Goal: Use online tool/utility: Utilize a website feature to perform a specific function

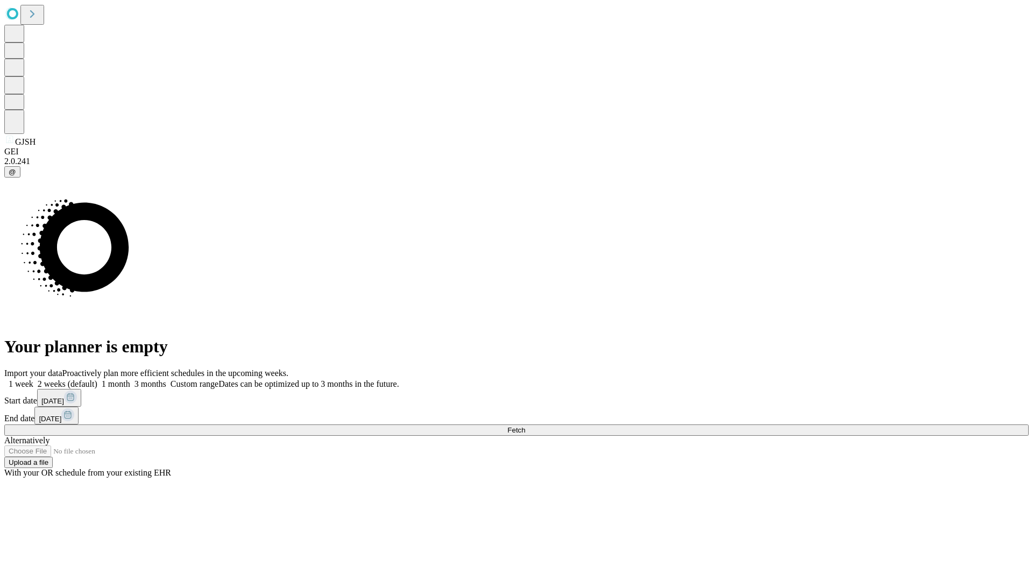
click at [525, 426] on span "Fetch" at bounding box center [516, 430] width 18 height 8
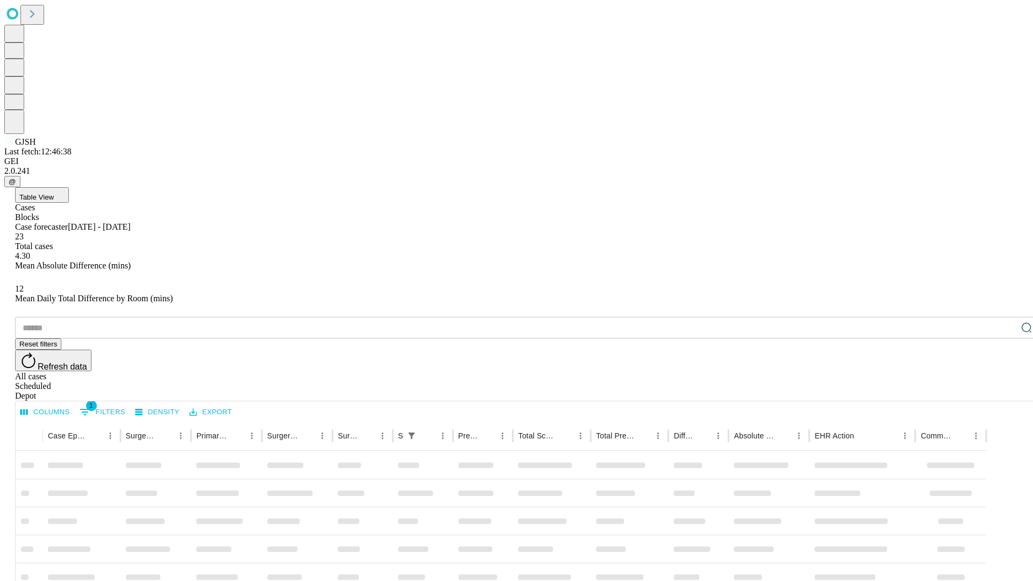
click at [54, 193] on span "Table View" at bounding box center [36, 197] width 34 height 8
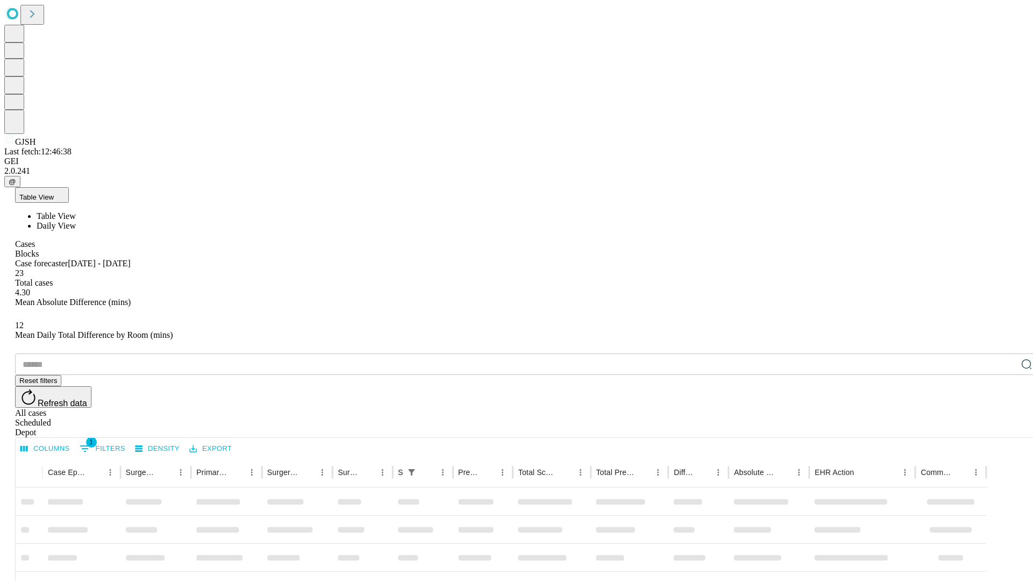
click at [76, 221] on span "Daily View" at bounding box center [56, 225] width 39 height 9
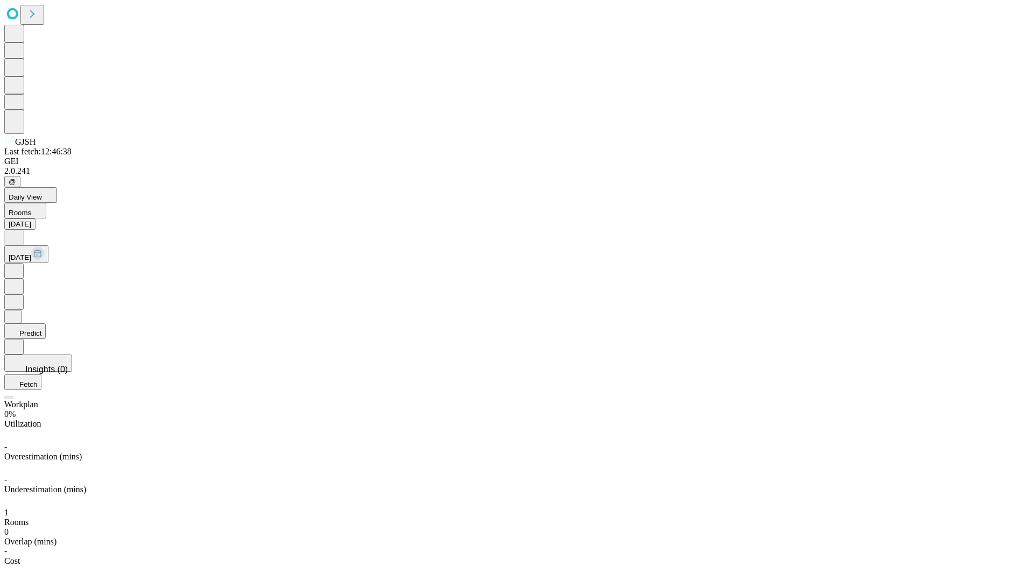
click at [46, 323] on button "Predict" at bounding box center [24, 331] width 41 height 16
